Goal: Information Seeking & Learning: Learn about a topic

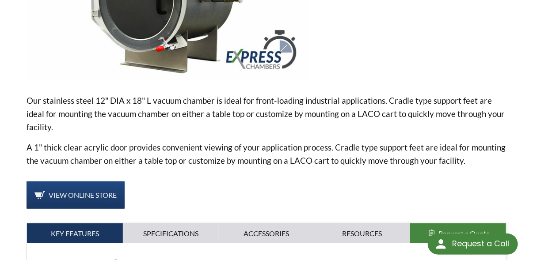
scroll to position [220, 0]
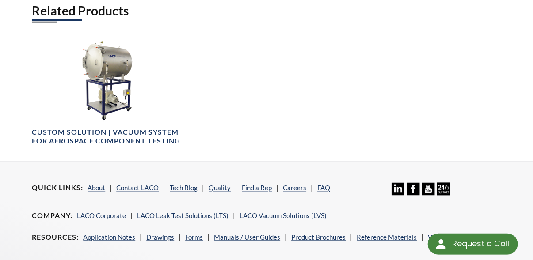
scroll to position [618, 0]
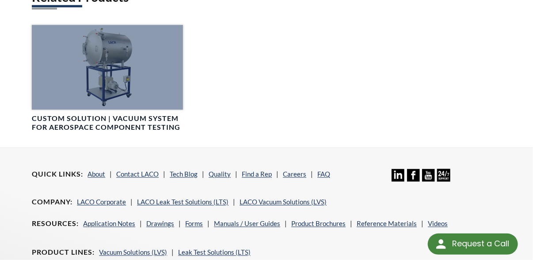
click at [175, 115] on h4 "Custom Solution | Vacuum System for Aerospace Component Testing" at bounding box center [107, 123] width 151 height 19
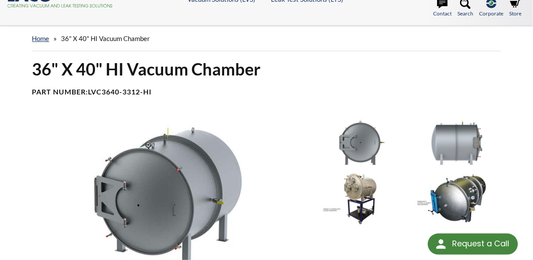
scroll to position [0, 0]
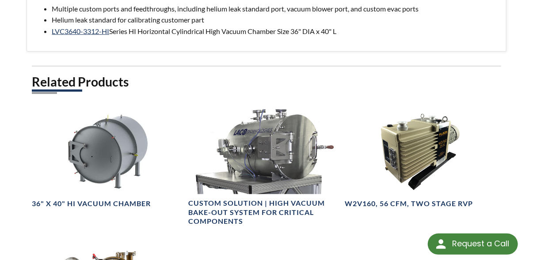
scroll to position [177, 0]
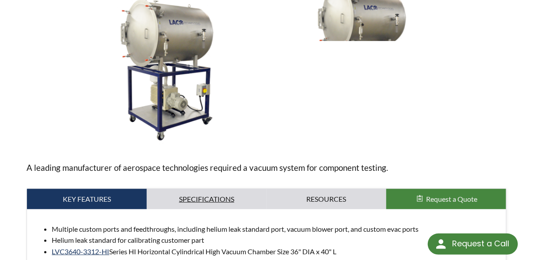
click at [219, 189] on link "Specifications" at bounding box center [207, 199] width 120 height 20
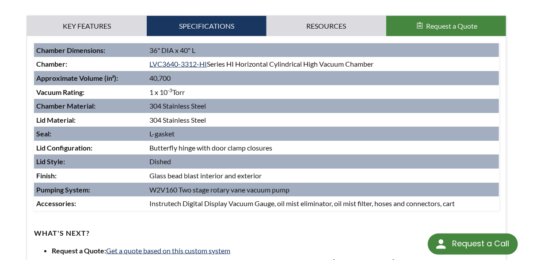
scroll to position [353, 0]
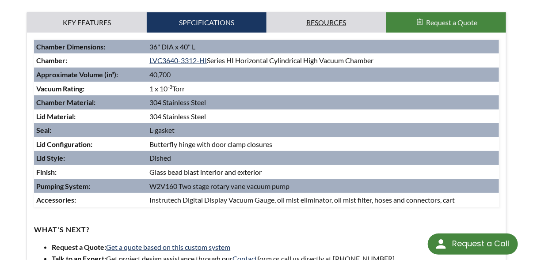
click at [318, 16] on link "Resources" at bounding box center [326, 22] width 120 height 20
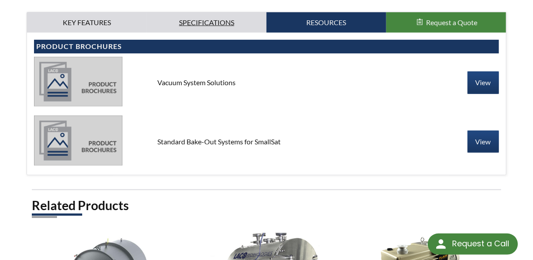
click at [212, 13] on link "Specifications" at bounding box center [207, 22] width 120 height 20
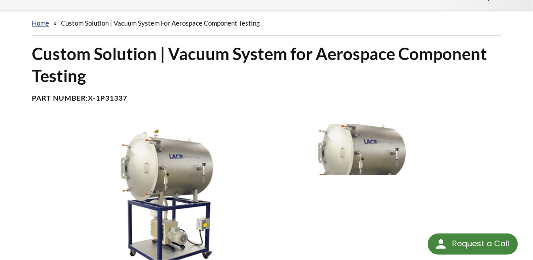
scroll to position [0, 0]
